Goal: Task Accomplishment & Management: Use online tool/utility

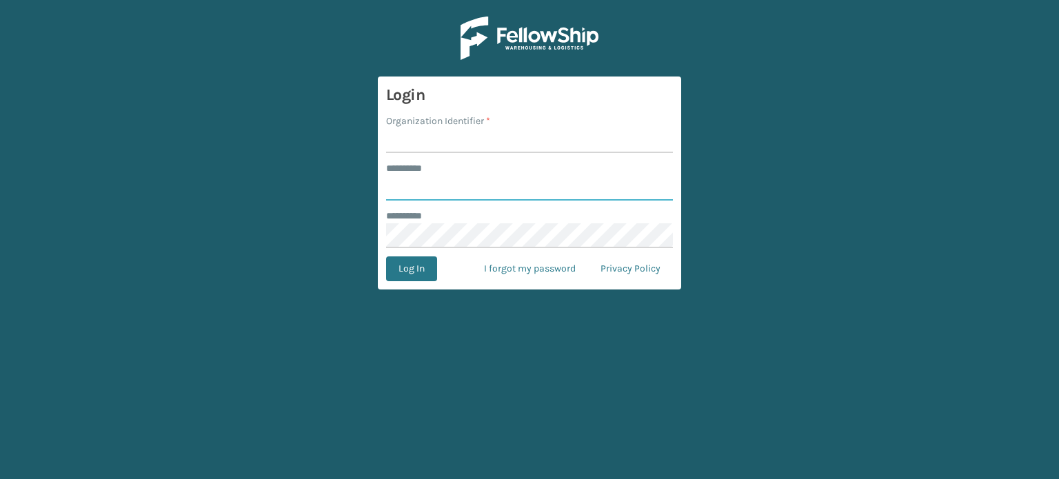
type input "*******"
click at [450, 146] on input "Organization Identifier *" at bounding box center [529, 140] width 287 height 25
type input "SuperAdminOrganization"
click at [403, 267] on button "Log In" at bounding box center [411, 269] width 51 height 25
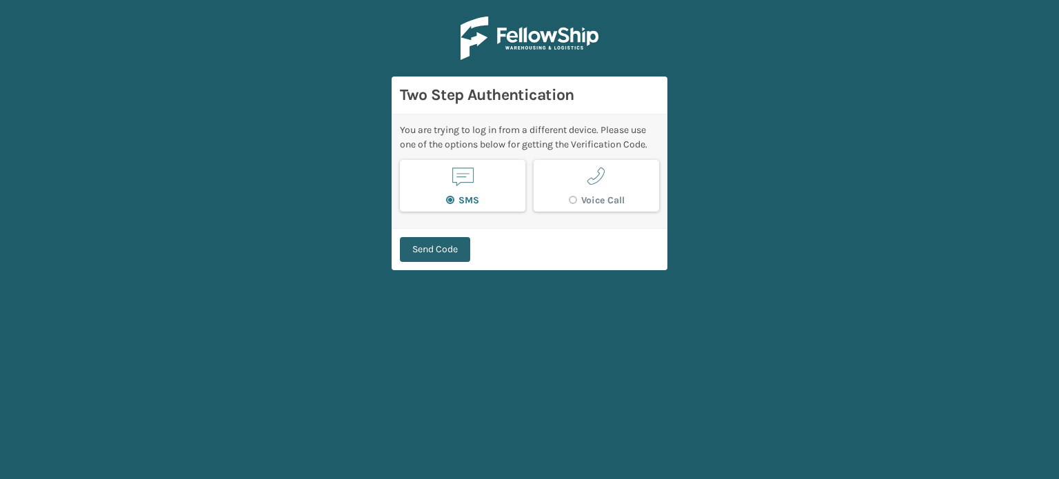
click at [444, 248] on button "Send Code" at bounding box center [435, 249] width 70 height 25
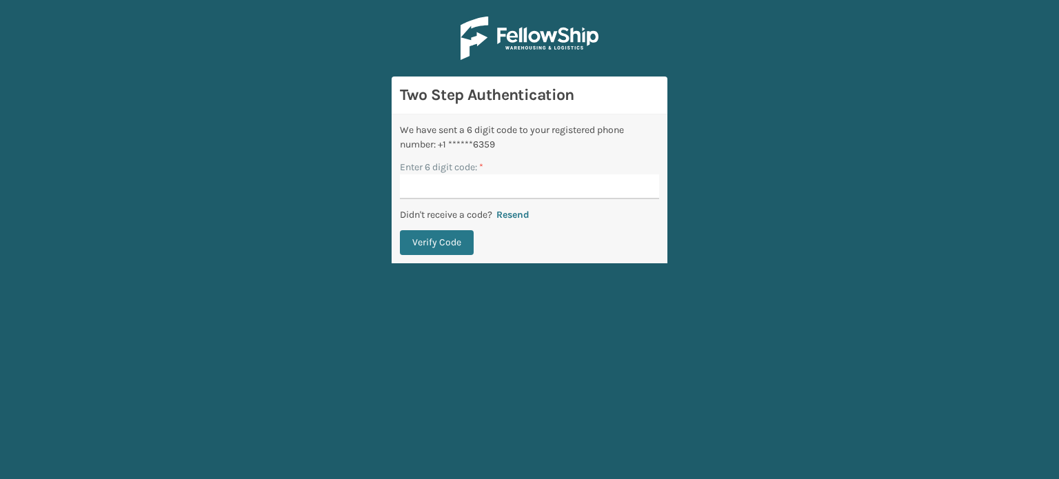
click at [511, 186] on input "Enter 6 digit code: *" at bounding box center [529, 186] width 259 height 25
type input "983950"
click at [437, 240] on button "Verify Code" at bounding box center [437, 242] width 74 height 25
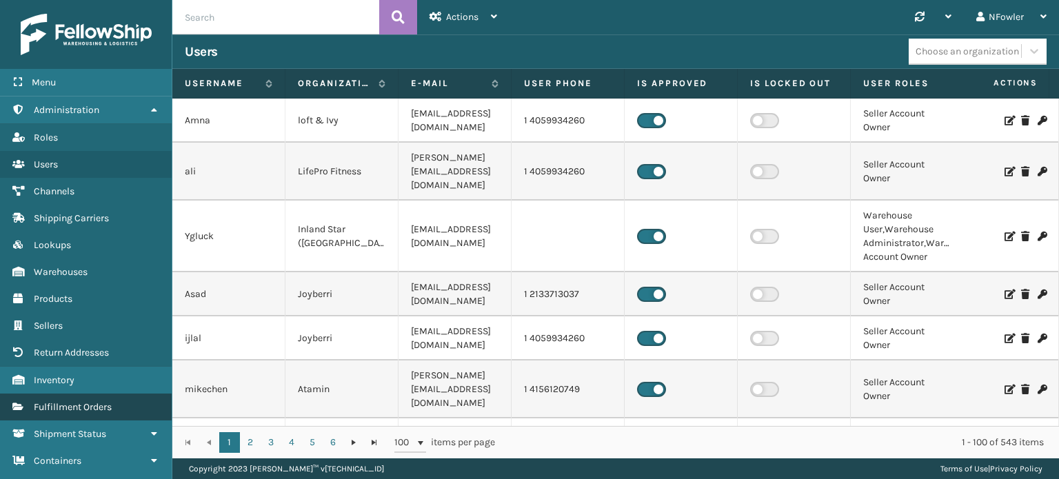
click at [69, 401] on span "Fulfillment Orders" at bounding box center [73, 407] width 78 height 12
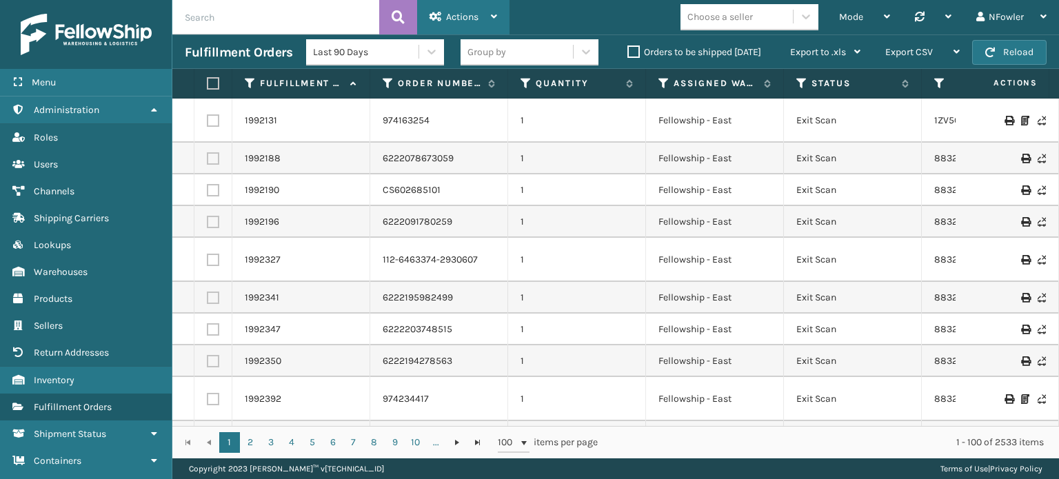
click at [465, 20] on span "Actions" at bounding box center [462, 17] width 32 height 12
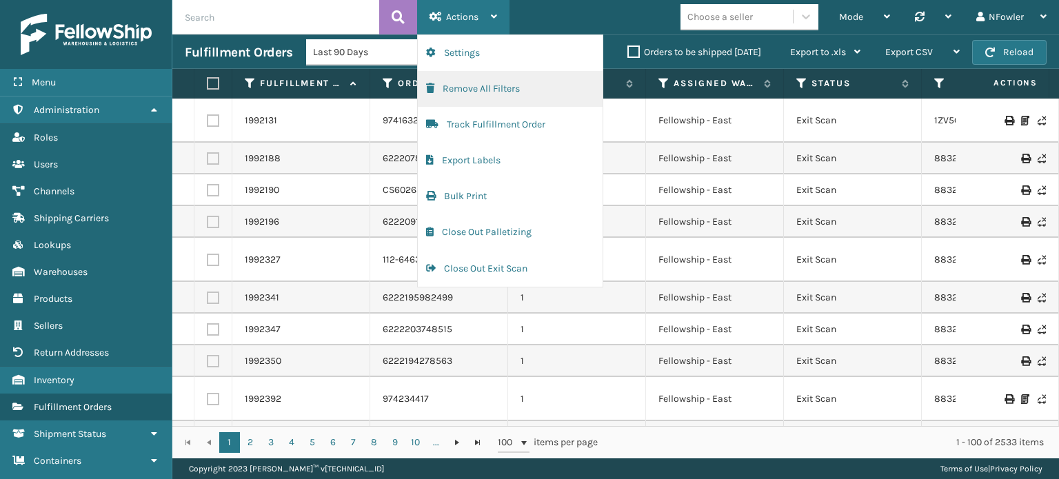
click at [466, 91] on button "Remove All Filters" at bounding box center [510, 89] width 185 height 36
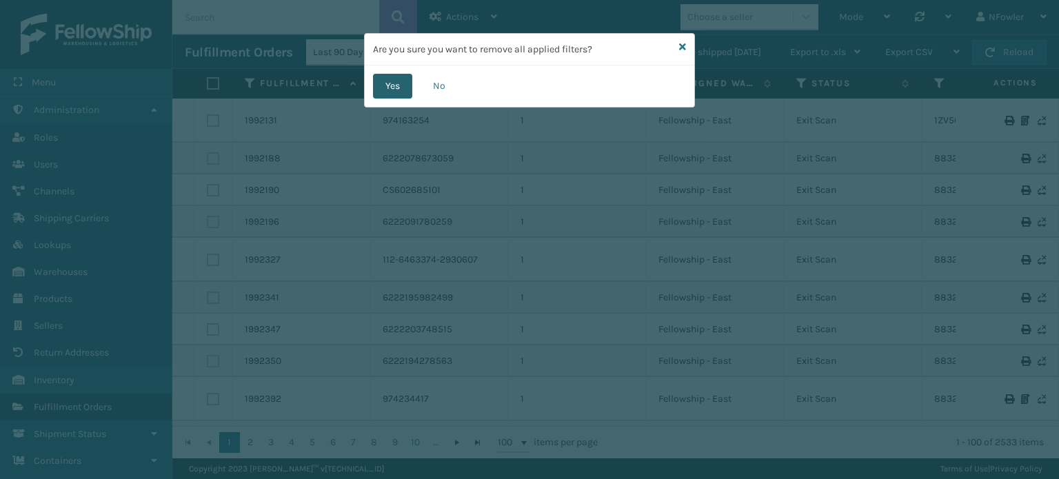
click at [389, 90] on button "Yes" at bounding box center [392, 86] width 39 height 25
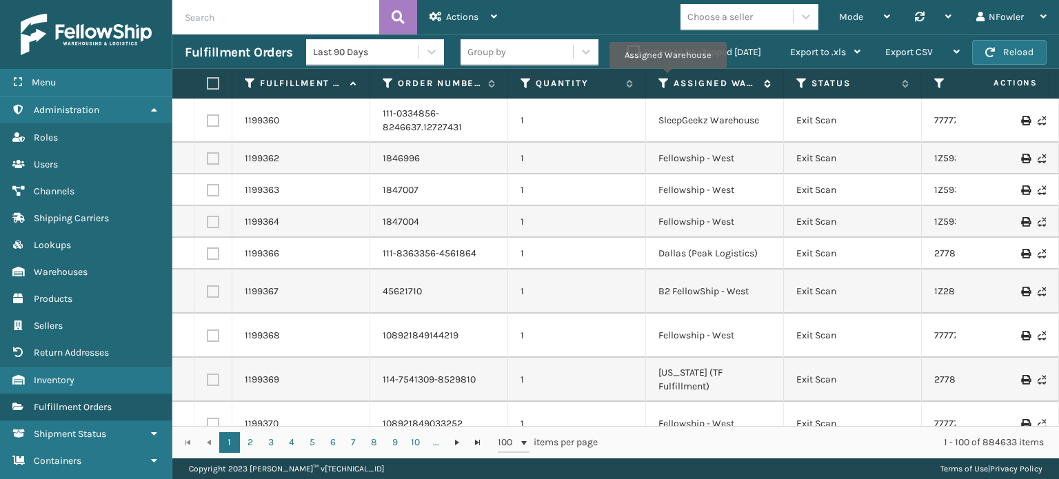
click at [668, 78] on icon at bounding box center [664, 83] width 11 height 12
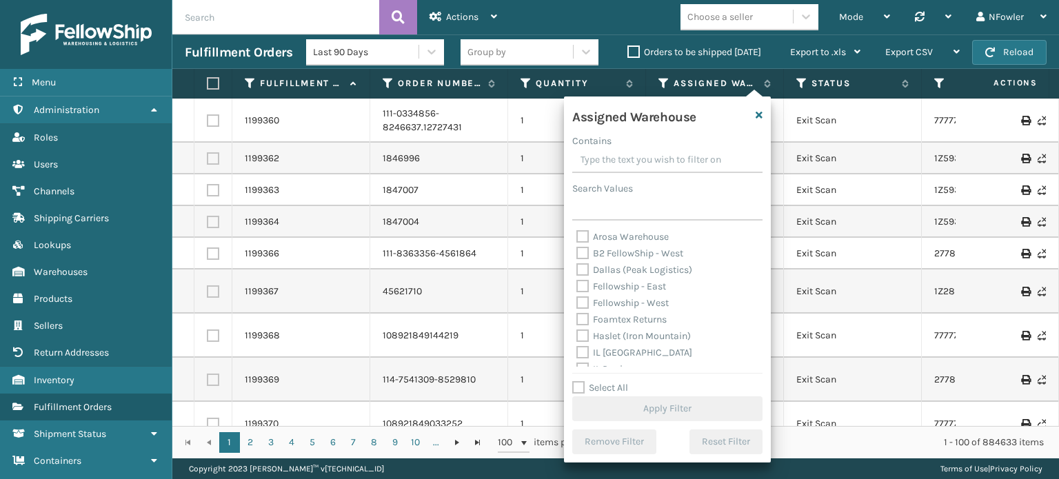
click at [621, 268] on label "Dallas (Peak Logistics)" at bounding box center [635, 270] width 116 height 12
click at [577, 268] on input "Dallas (Peak Logistics)" at bounding box center [577, 266] width 1 height 9
checkbox input "true"
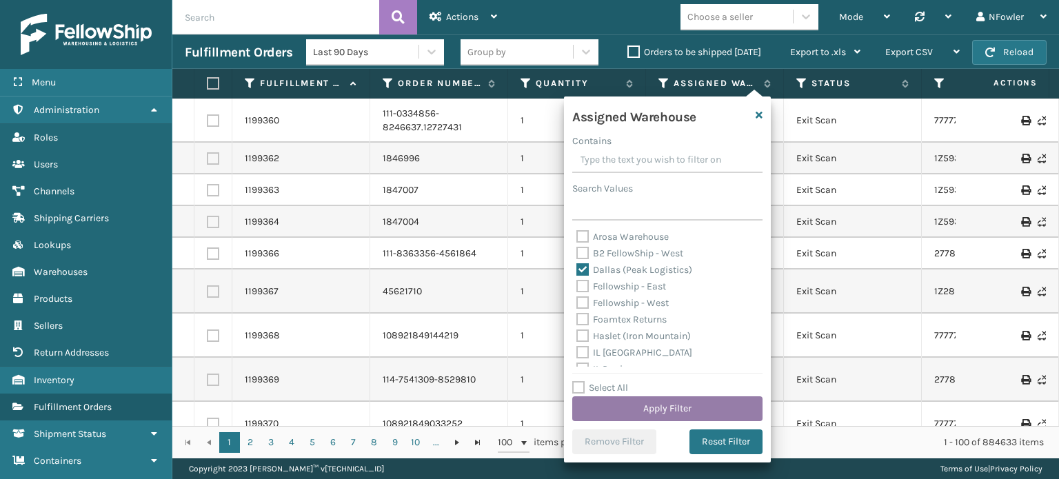
click at [680, 405] on button "Apply Filter" at bounding box center [667, 409] width 190 height 25
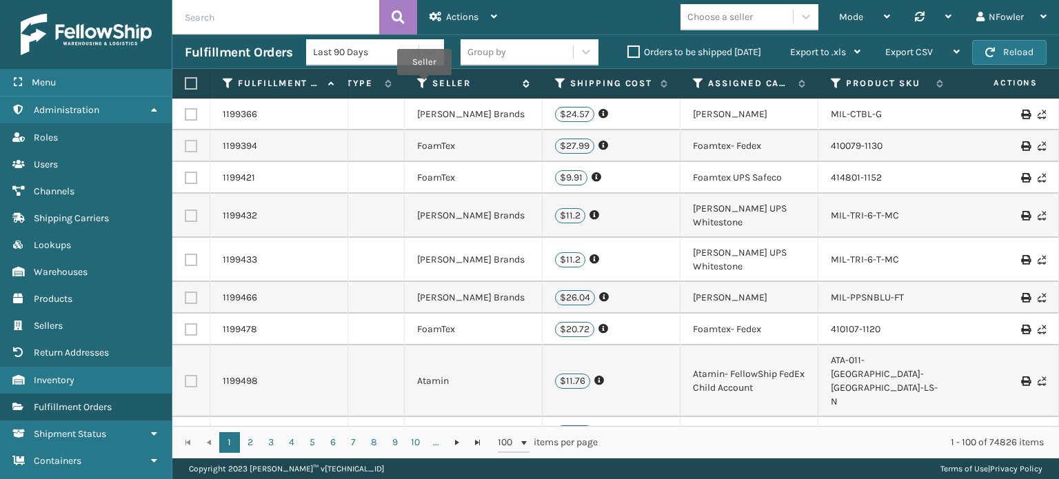
click at [421, 85] on icon at bounding box center [422, 83] width 11 height 12
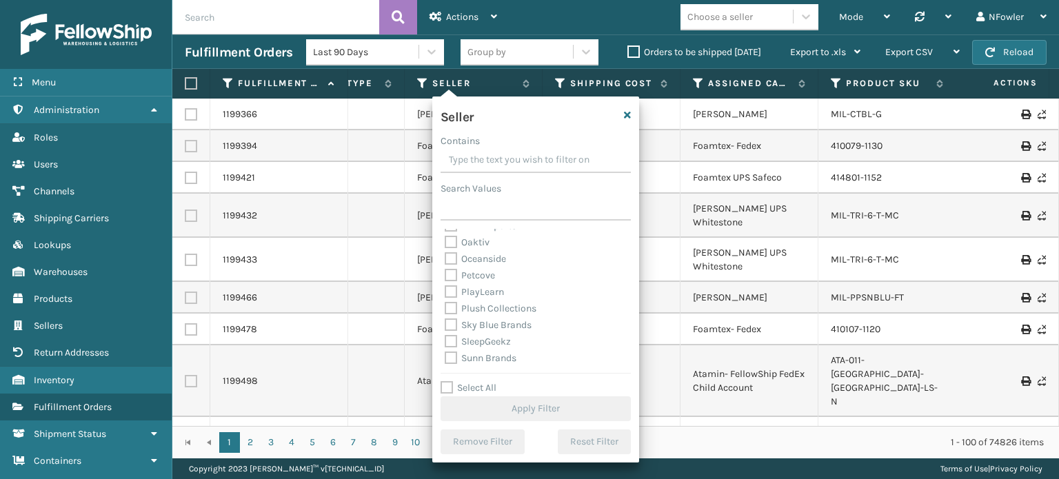
click at [468, 343] on label "SleepGeekz" at bounding box center [478, 342] width 66 height 12
click at [446, 343] on input "SleepGeekz" at bounding box center [445, 338] width 1 height 9
checkbox input "true"
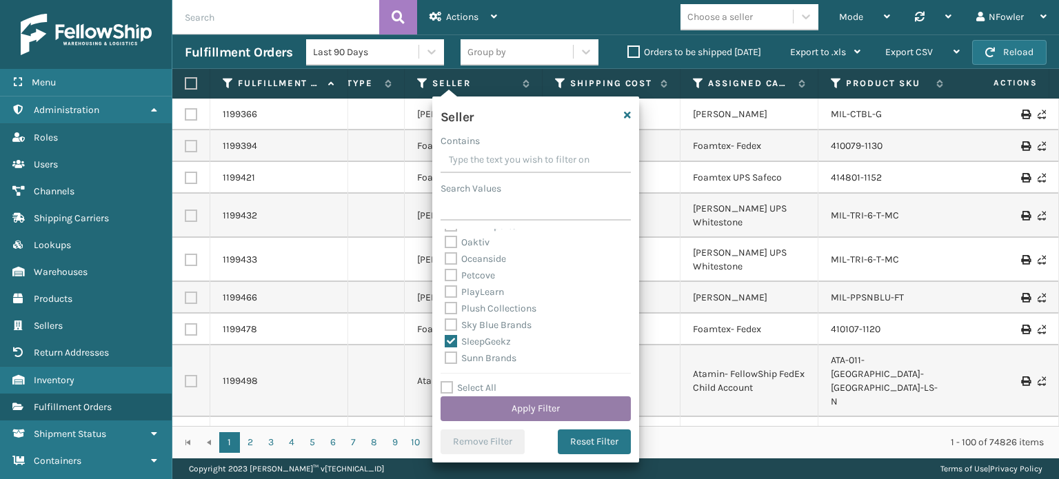
click at [522, 406] on button "Apply Filter" at bounding box center [536, 409] width 190 height 25
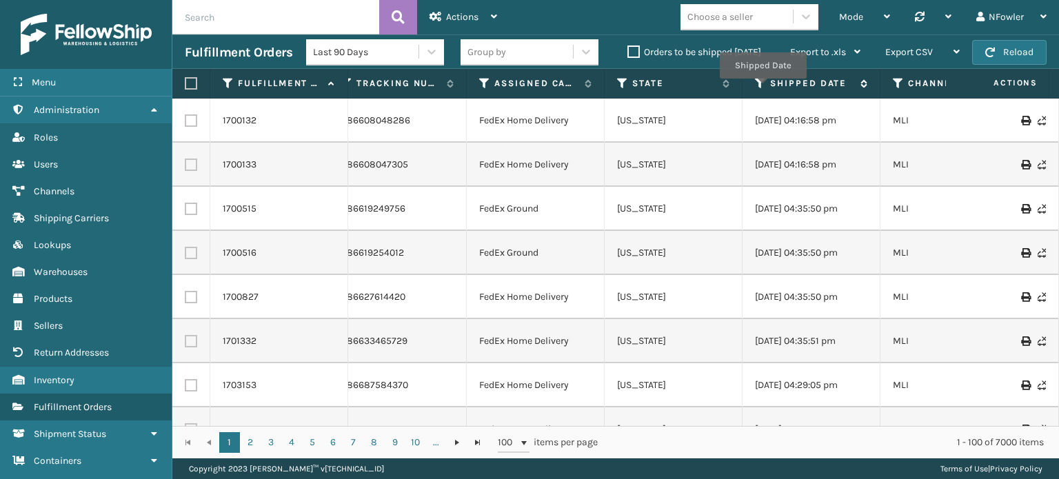
click at [760, 86] on icon at bounding box center [760, 83] width 11 height 12
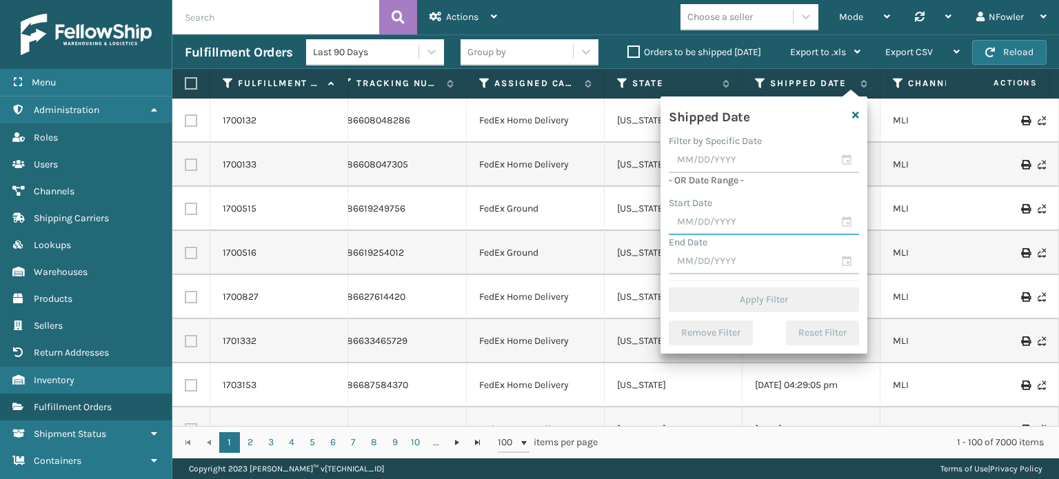
click at [849, 225] on input "text" at bounding box center [764, 222] width 190 height 25
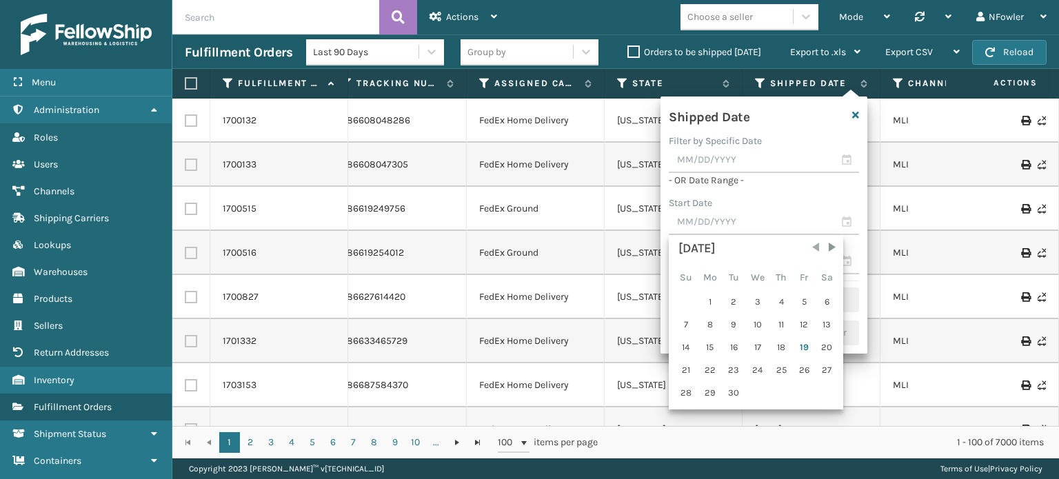
click at [809, 247] on span "Previous Month" at bounding box center [816, 248] width 14 height 14
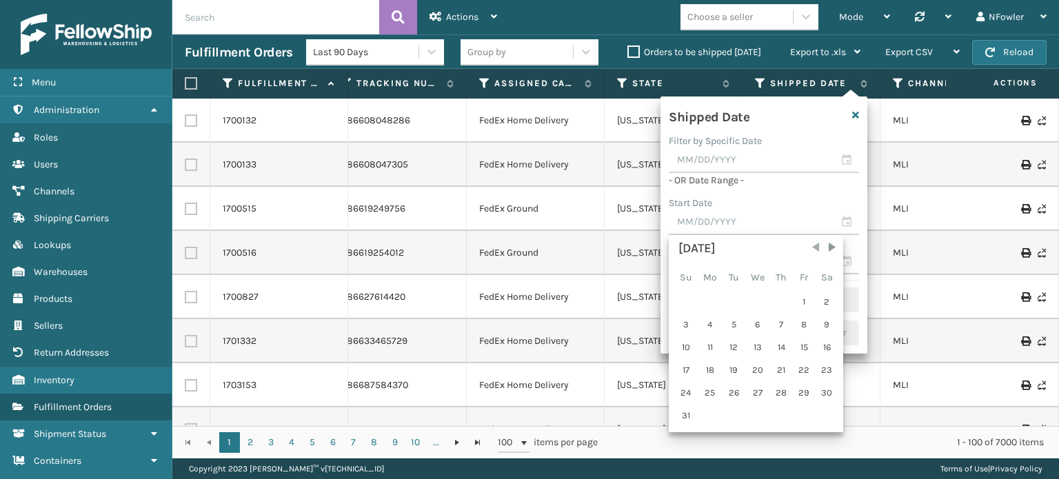
click at [809, 247] on span "Previous Month" at bounding box center [816, 248] width 14 height 14
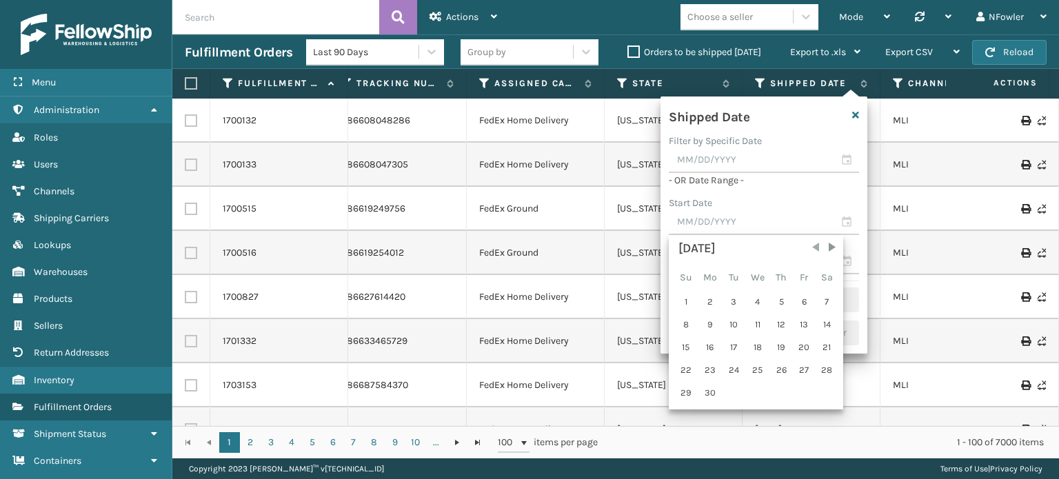
click at [809, 247] on span "Previous Month" at bounding box center [816, 248] width 14 height 14
click at [783, 303] on div "1" at bounding box center [781, 302] width 21 height 21
type input "05/01/2025"
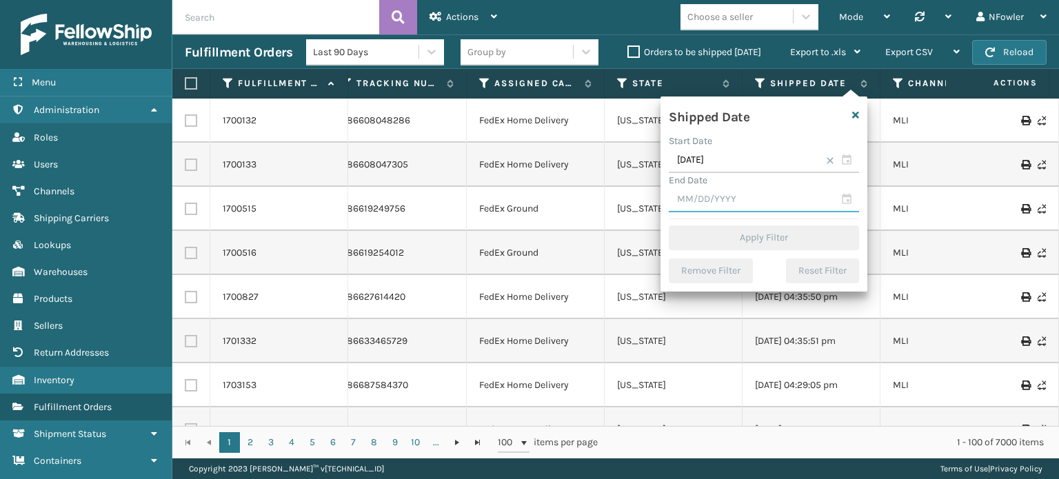
click at [845, 197] on input "text" at bounding box center [764, 200] width 190 height 25
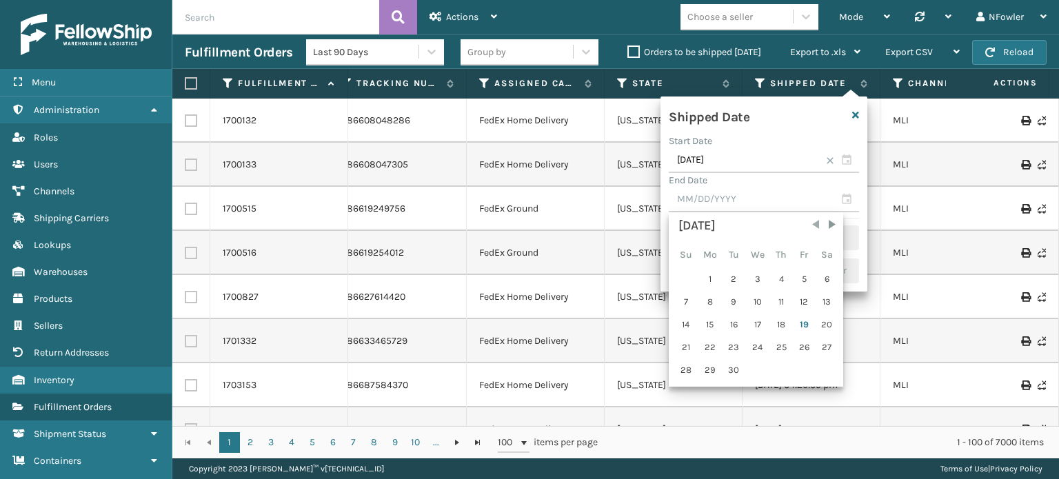
click at [811, 227] on span "Previous Month" at bounding box center [816, 225] width 14 height 14
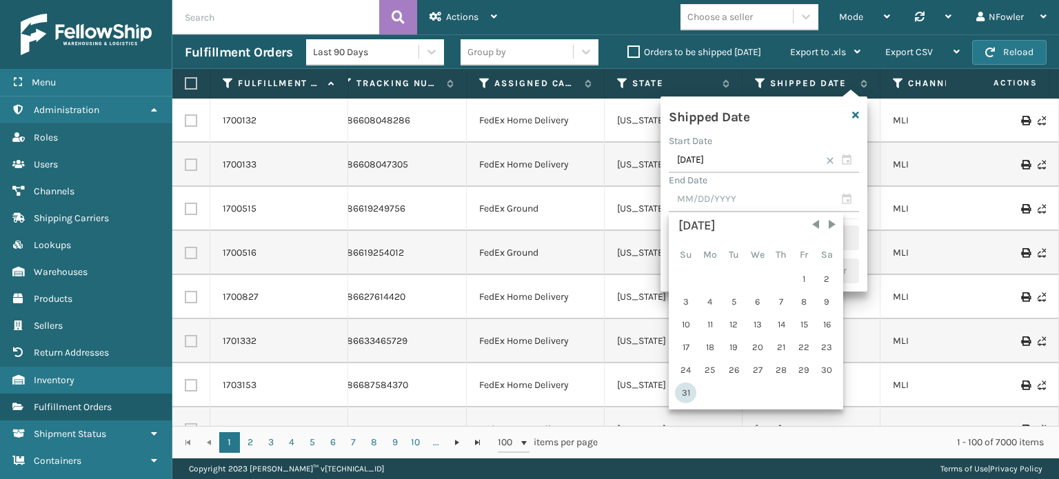
click at [686, 391] on div "31" at bounding box center [685, 393] width 21 height 21
type input "08/31/2025"
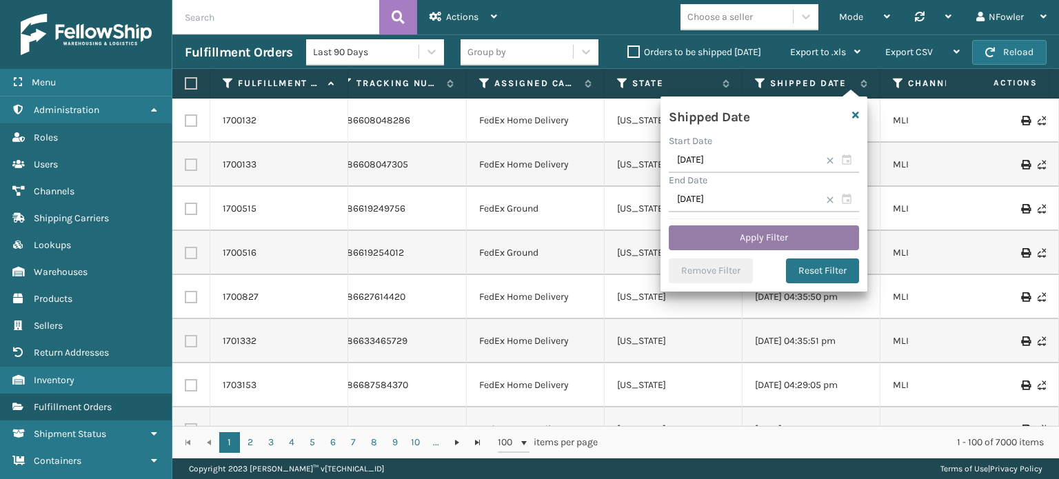
click at [770, 240] on button "Apply Filter" at bounding box center [764, 238] width 190 height 25
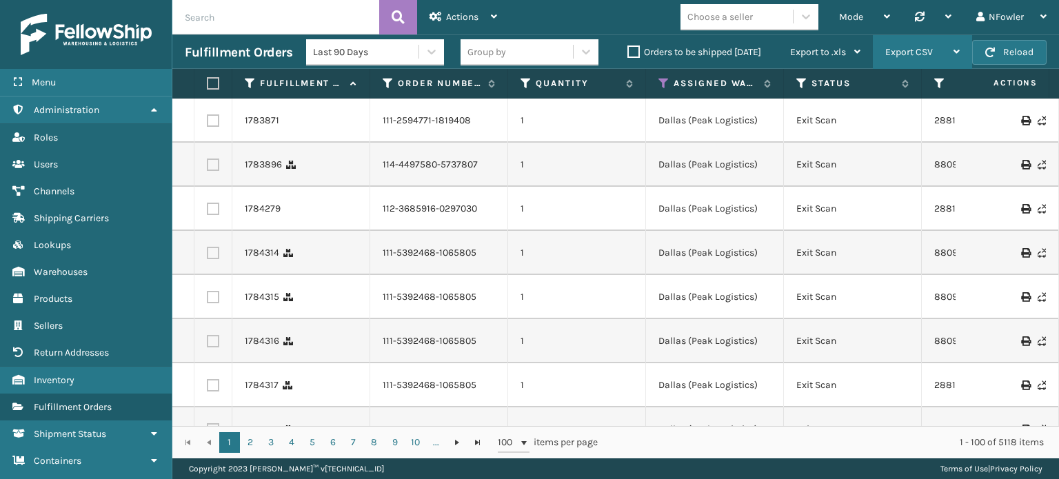
click at [917, 52] on span "Export CSV" at bounding box center [910, 52] width 48 height 12
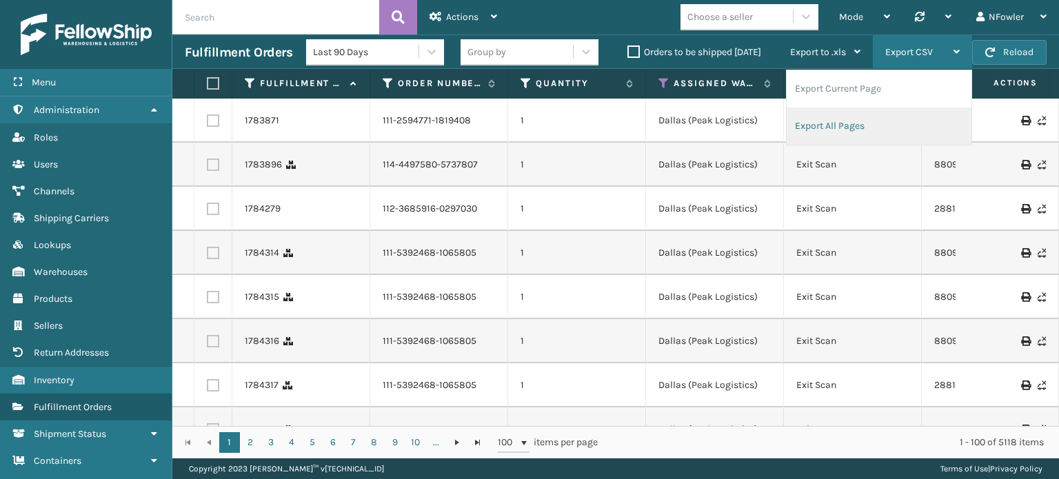
click at [850, 118] on li "Export All Pages" at bounding box center [879, 126] width 185 height 37
